Goal: Transaction & Acquisition: Purchase product/service

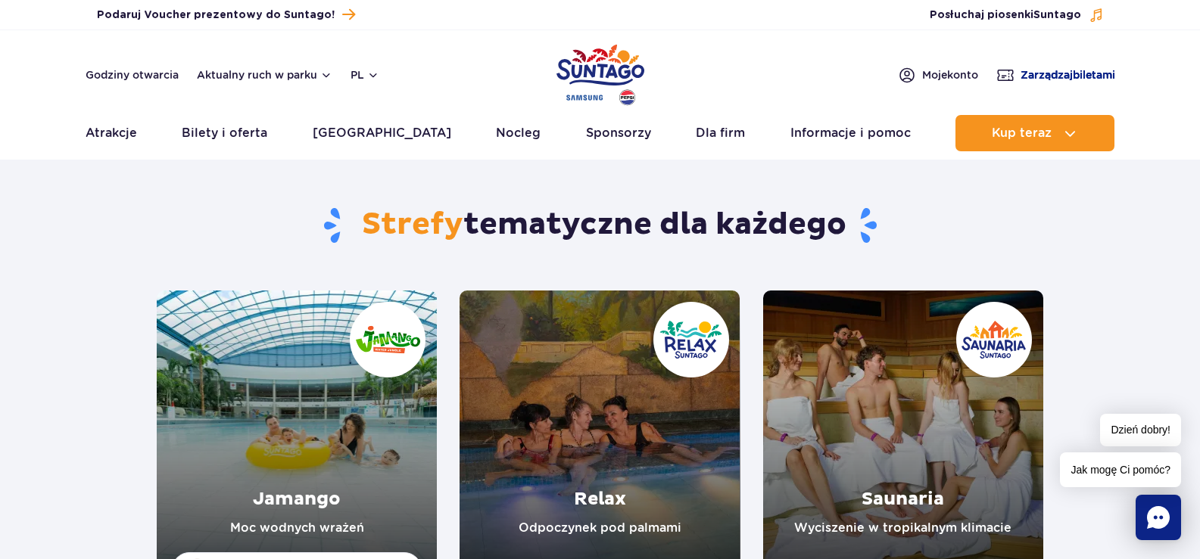
click at [1053, 67] on link "Zarządzaj biletami" at bounding box center [1055, 75] width 119 height 18
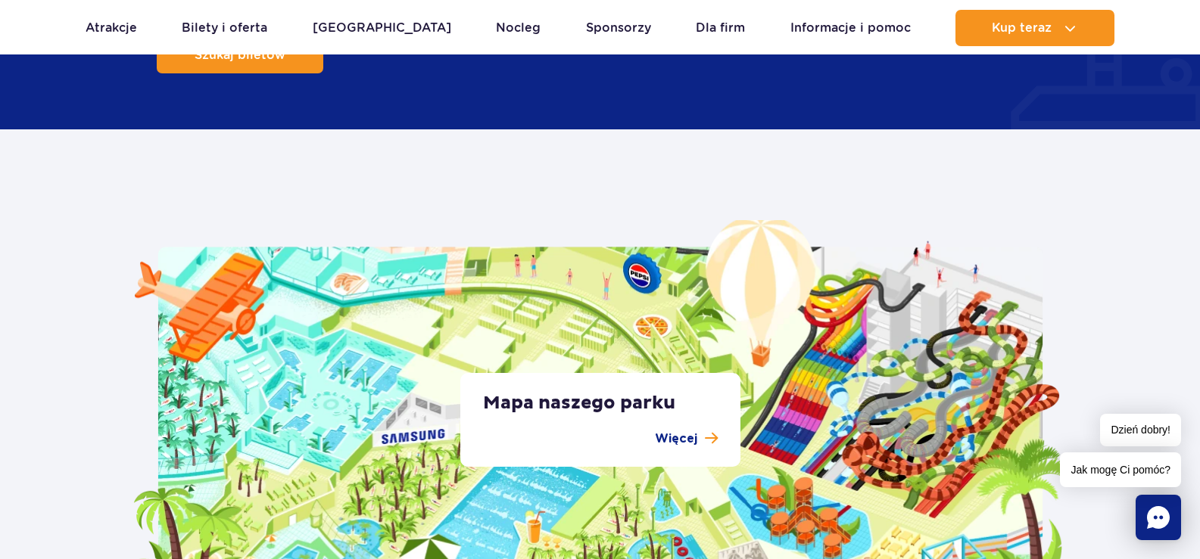
scroll to position [2877, 0]
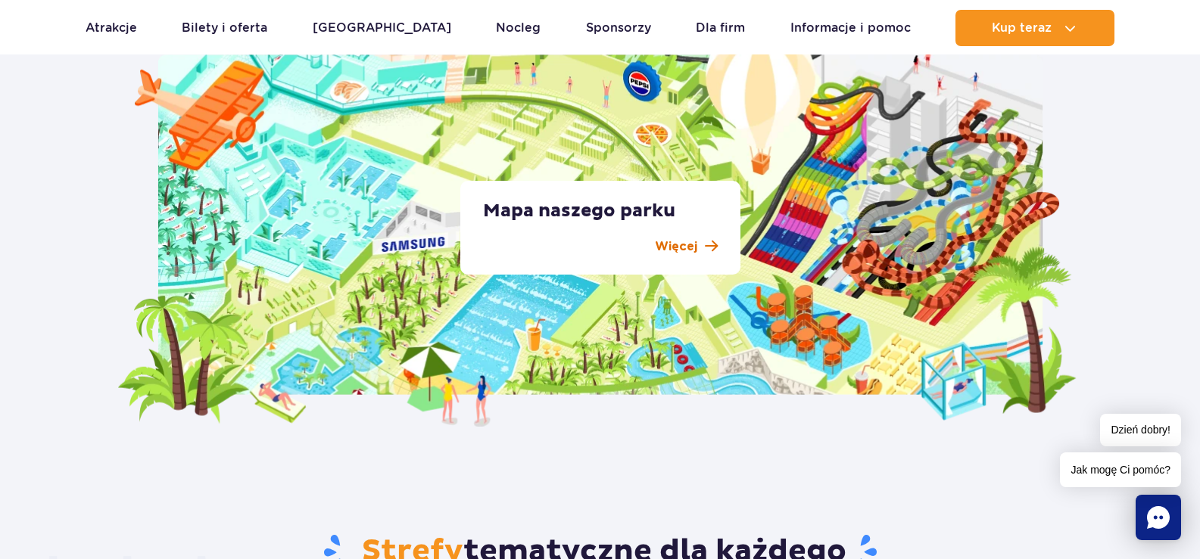
click at [684, 246] on p "Więcej" at bounding box center [676, 247] width 42 height 18
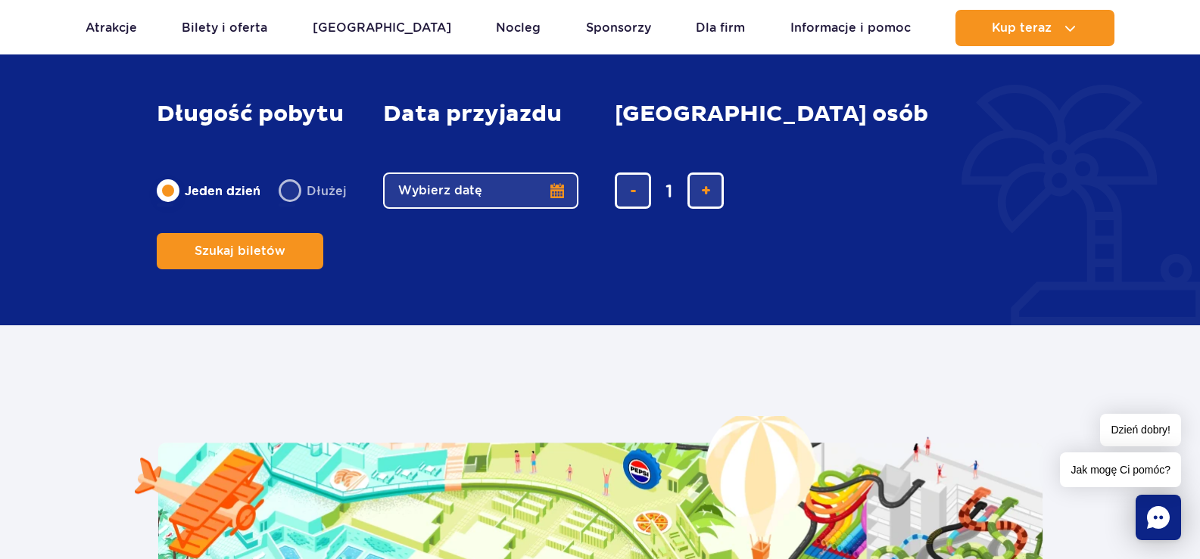
scroll to position [2422, 0]
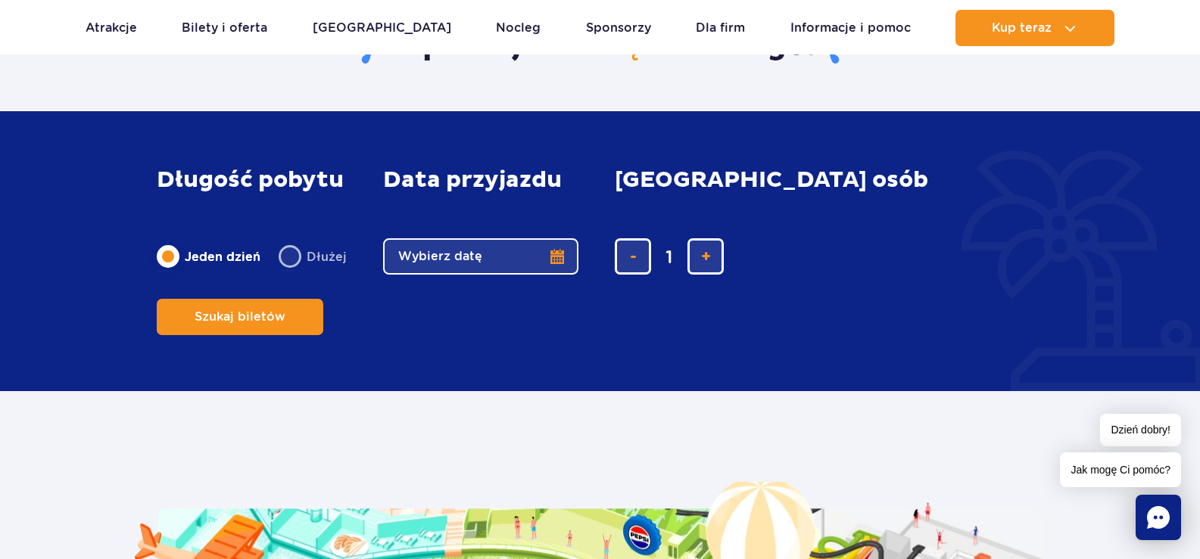
click at [501, 275] on button "Wybierz datę" at bounding box center [480, 256] width 195 height 36
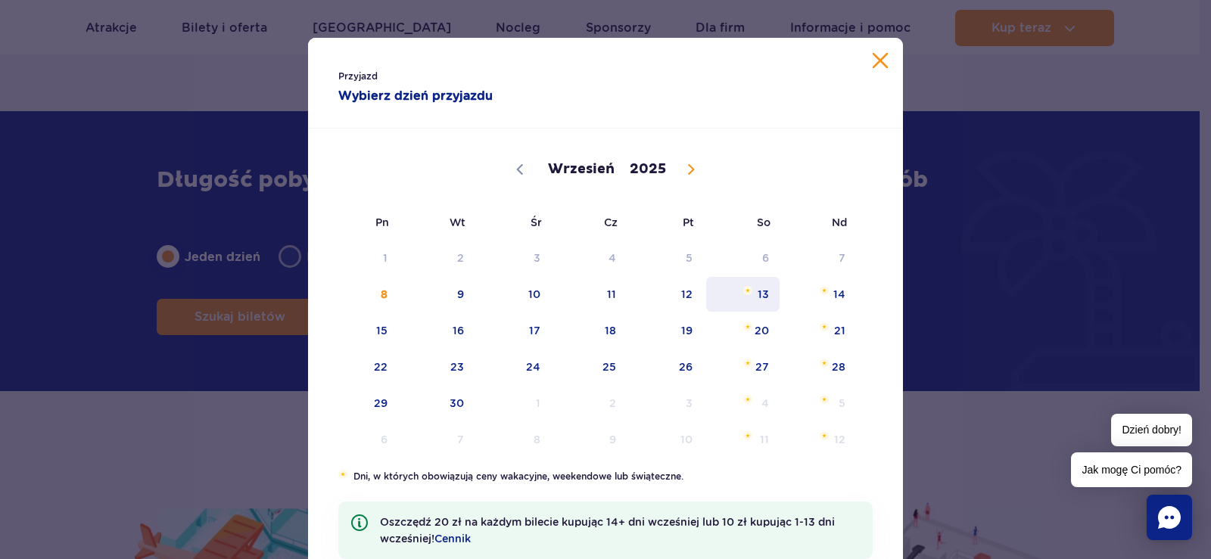
click at [759, 298] on span "13" at bounding box center [743, 294] width 76 height 35
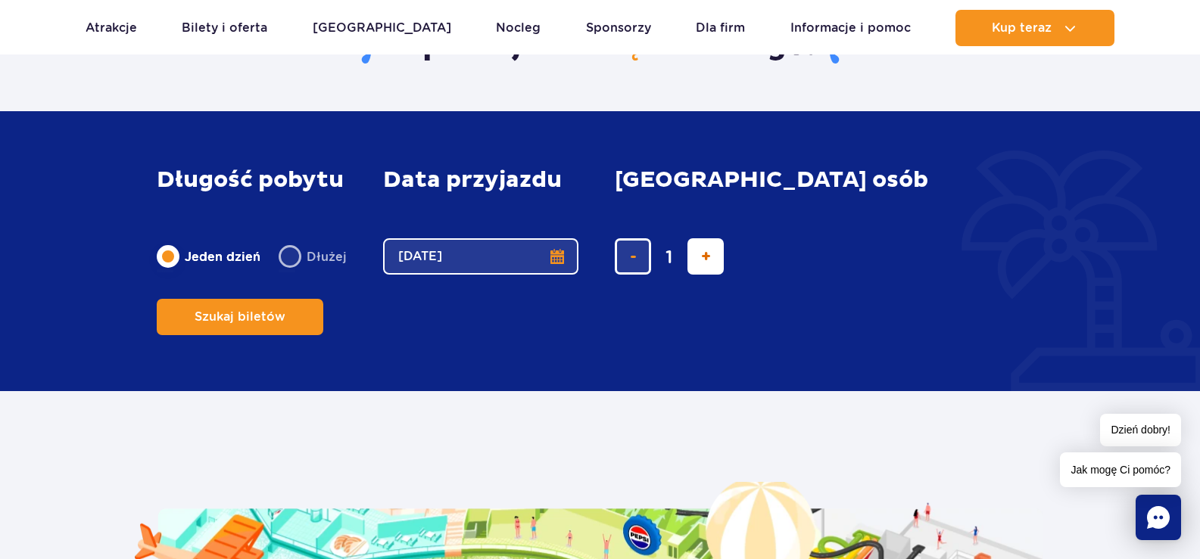
click at [702, 257] on span "dodaj bilet" at bounding box center [706, 257] width 10 height 0
type input "2"
click at [702, 257] on span "dodaj bilet" at bounding box center [706, 257] width 10 height 0
type input "3"
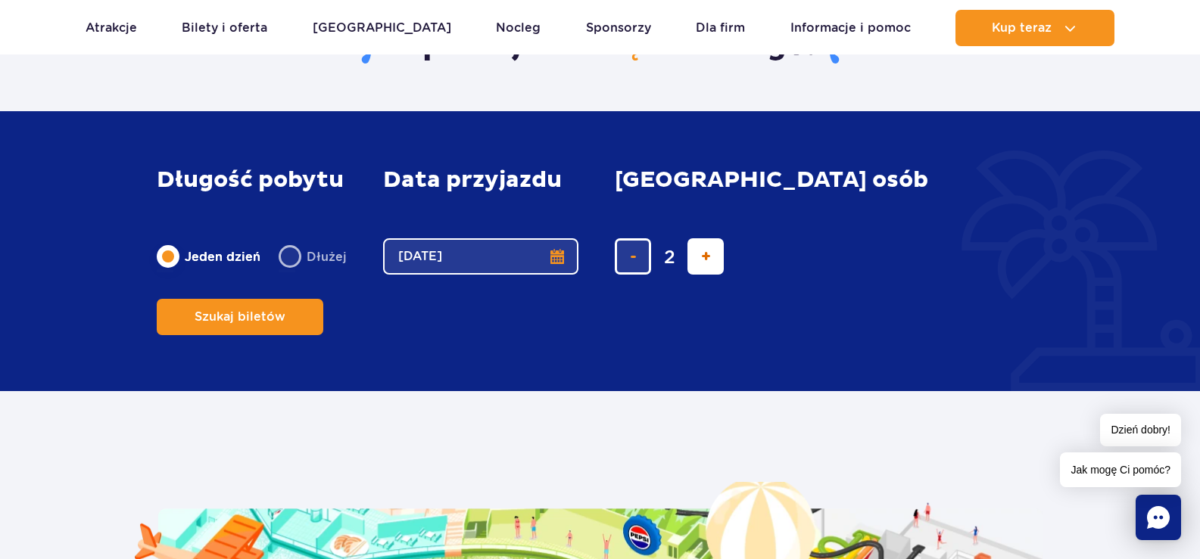
type input "3"
click at [279, 310] on span "Szukaj biletów" at bounding box center [233, 317] width 91 height 14
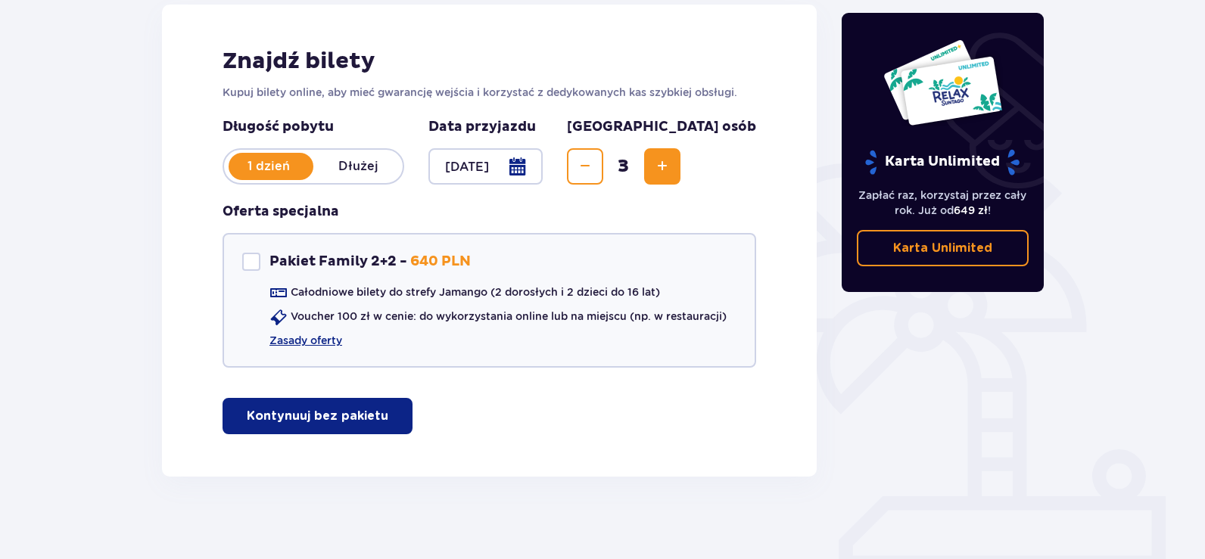
scroll to position [220, 0]
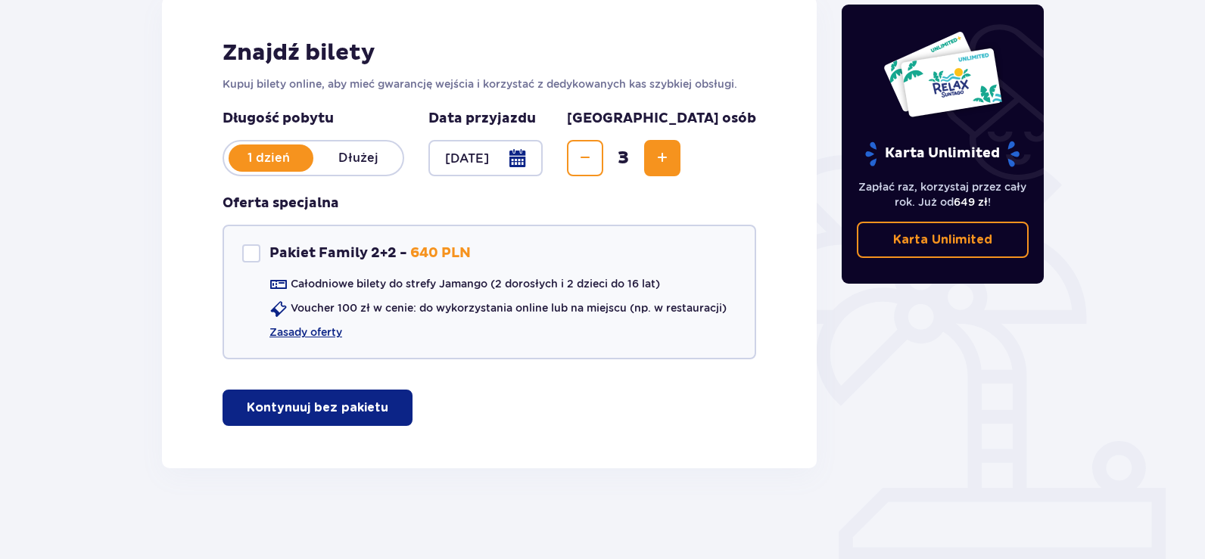
click at [543, 157] on div at bounding box center [485, 158] width 114 height 36
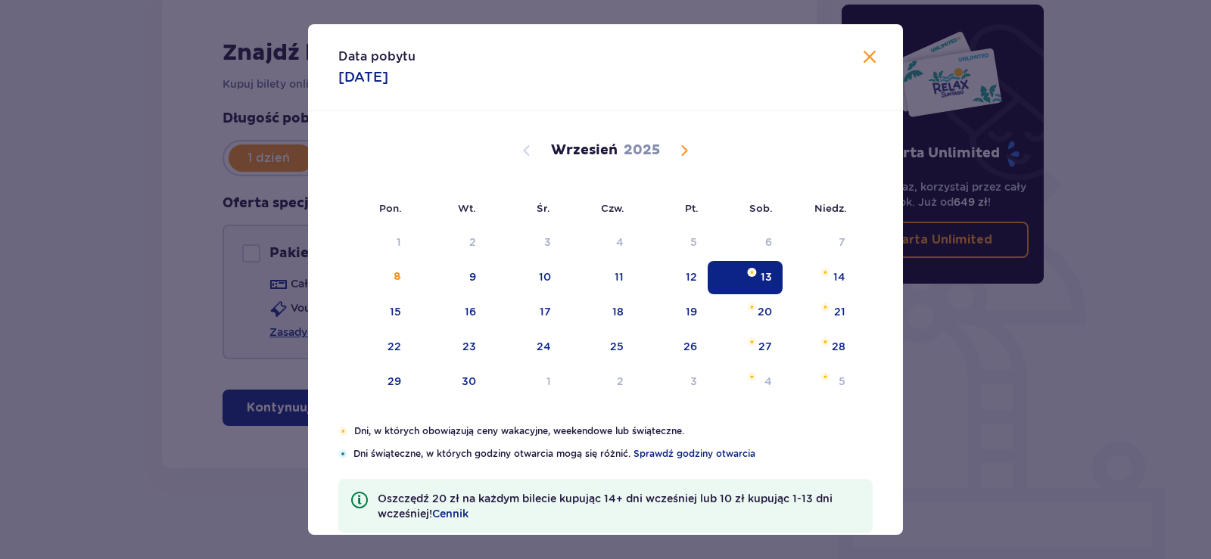
click at [682, 154] on span "Calendar" at bounding box center [684, 151] width 18 height 18
click at [642, 139] on div "Październik 2025" at bounding box center [605, 168] width 501 height 114
click at [660, 150] on p "2025" at bounding box center [651, 151] width 36 height 18
click at [654, 151] on p "2025" at bounding box center [651, 151] width 36 height 18
click at [679, 148] on span "Calendar" at bounding box center [684, 151] width 18 height 18
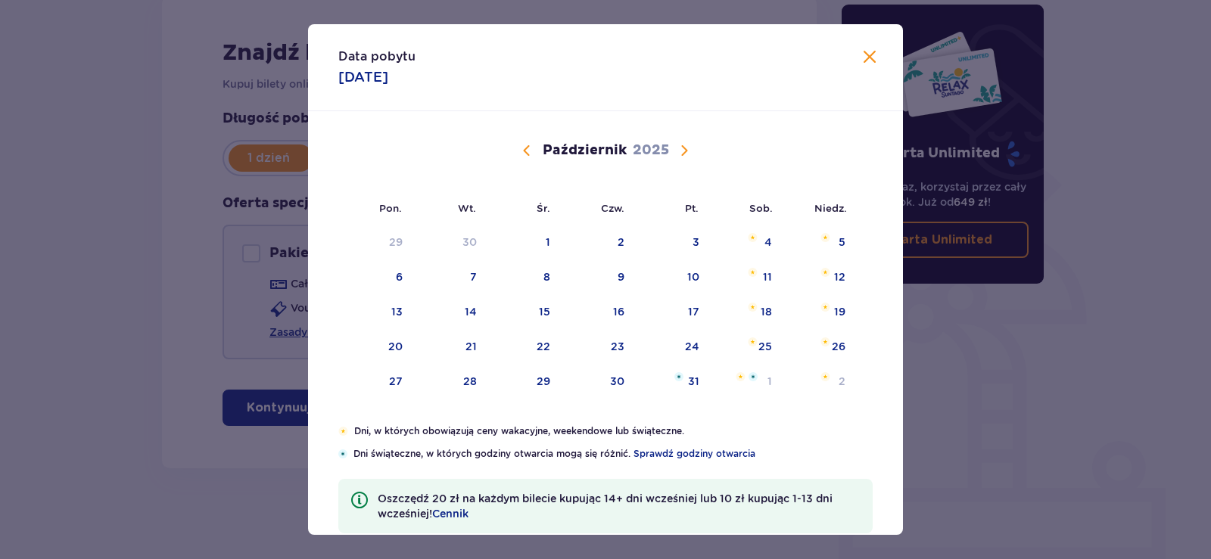
click at [679, 148] on span "Calendar" at bounding box center [684, 151] width 18 height 18
click at [680, 148] on span "Calendar" at bounding box center [684, 151] width 18 height 18
click at [681, 150] on span "Calendar" at bounding box center [684, 151] width 18 height 18
click at [682, 155] on span "Calendar" at bounding box center [684, 151] width 18 height 18
click at [675, 153] on span "Calendar" at bounding box center [684, 151] width 18 height 18
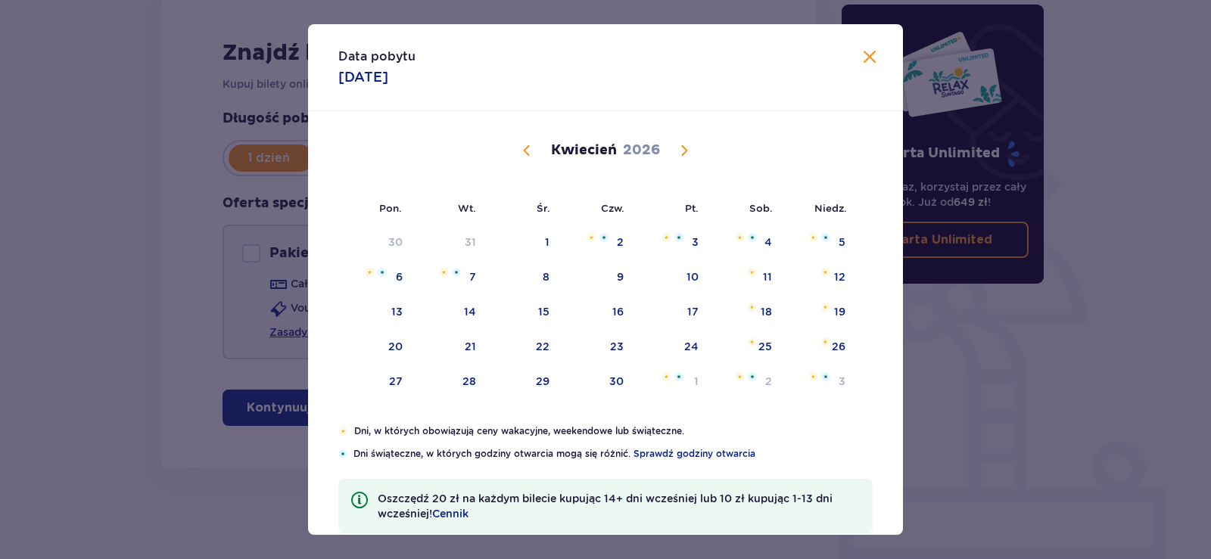
click at [643, 154] on p "2026" at bounding box center [641, 151] width 37 height 18
click at [761, 249] on div "4" at bounding box center [745, 242] width 73 height 33
type input "04.04.26"
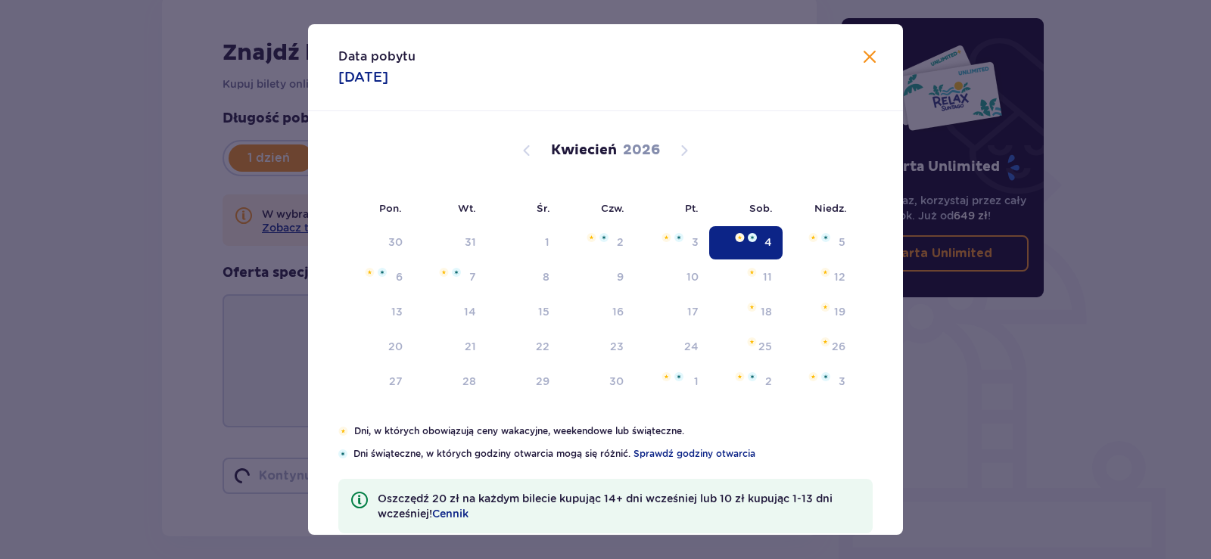
click at [641, 151] on span "3" at bounding box center [623, 158] width 35 height 23
